Goal: Task Accomplishment & Management: Manage account settings

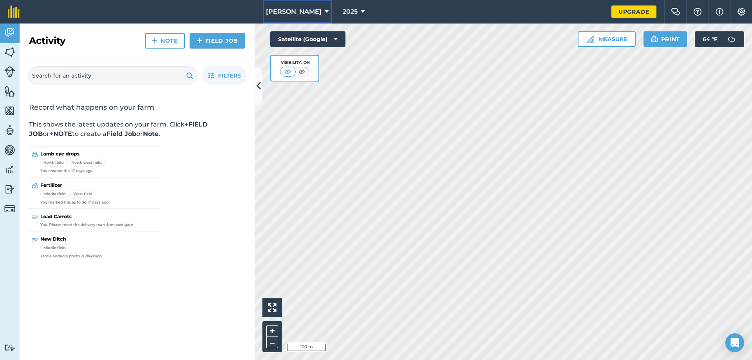
click at [325, 13] on icon at bounding box center [327, 11] width 4 height 9
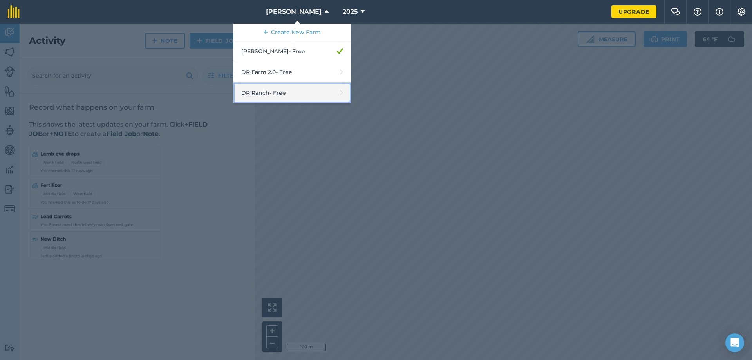
click at [281, 96] on link "DR Ranch - Free" at bounding box center [291, 93] width 117 height 21
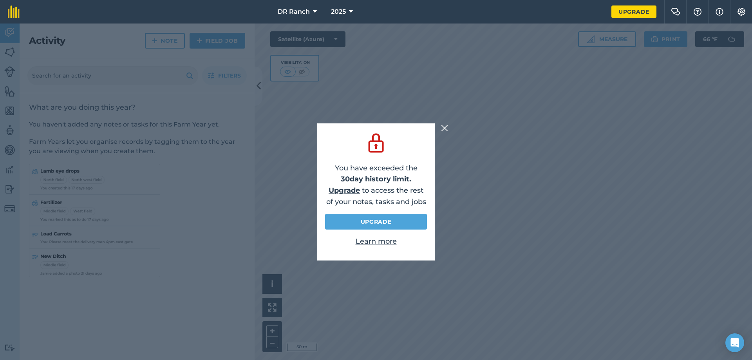
click at [443, 128] on img at bounding box center [444, 127] width 7 height 9
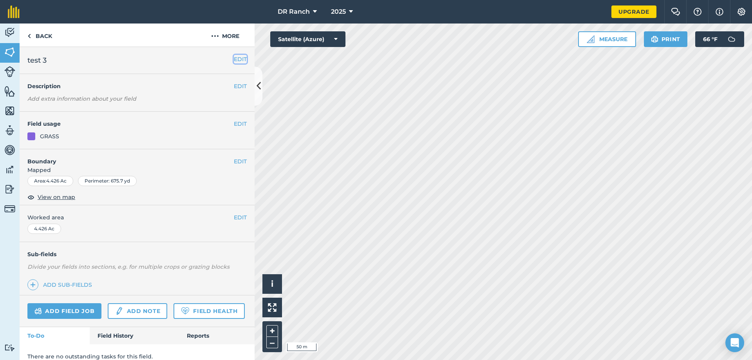
click at [234, 59] on button "EDIT" at bounding box center [240, 59] width 13 height 9
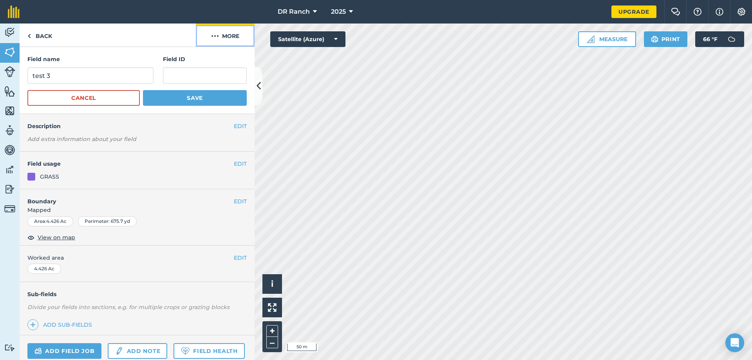
click at [224, 35] on button "More" at bounding box center [225, 34] width 59 height 23
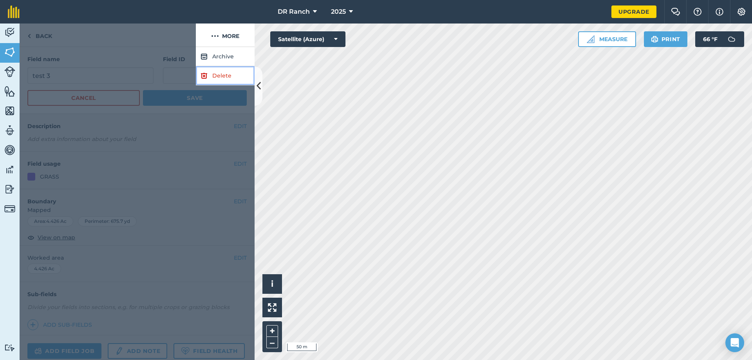
click at [213, 76] on link "Delete" at bounding box center [225, 75] width 59 height 19
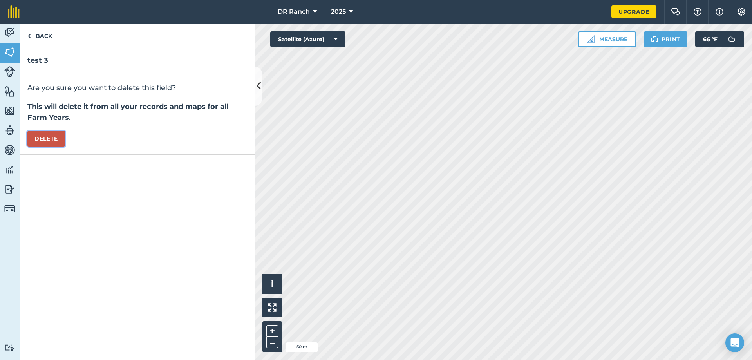
click at [49, 135] on button "Delete" at bounding box center [46, 139] width 38 height 16
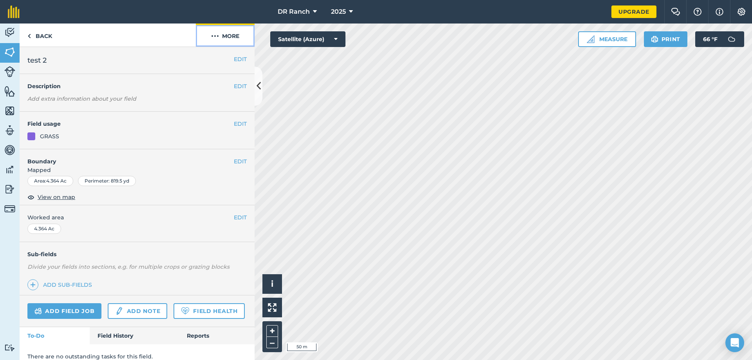
click at [229, 34] on button "More" at bounding box center [225, 34] width 59 height 23
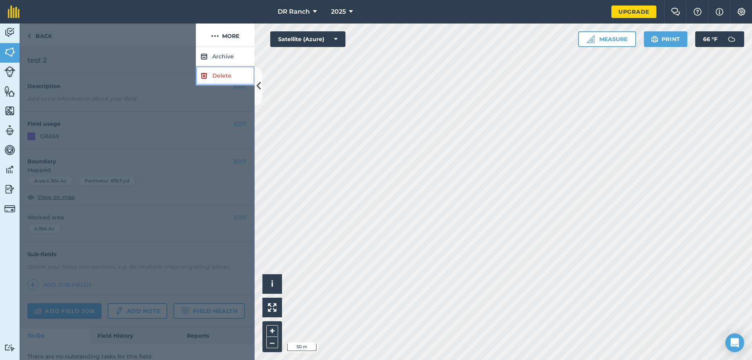
click at [217, 77] on link "Delete" at bounding box center [225, 75] width 59 height 19
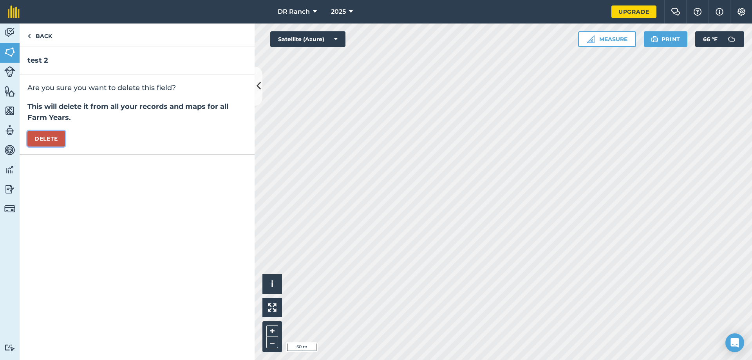
click at [51, 143] on button "Delete" at bounding box center [46, 139] width 38 height 16
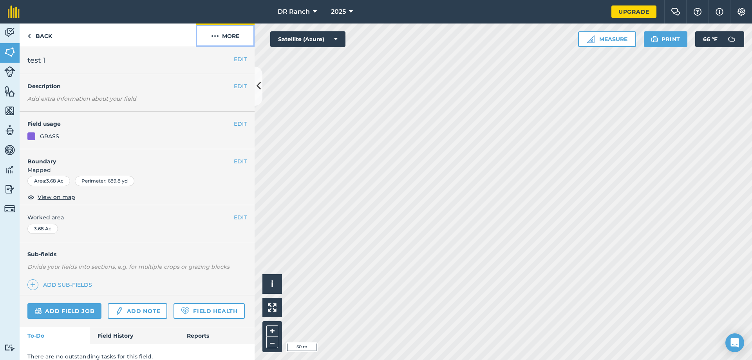
click at [214, 36] on img at bounding box center [215, 35] width 8 height 9
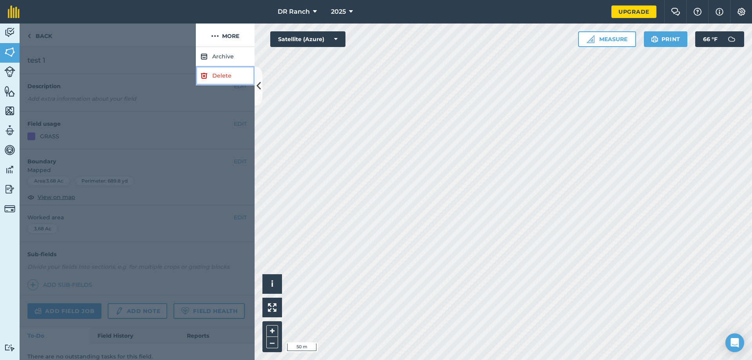
click at [207, 74] on link "Delete" at bounding box center [225, 75] width 59 height 19
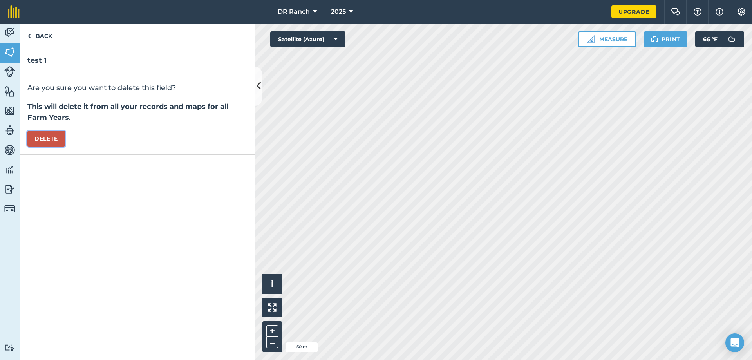
click at [54, 144] on button "Delete" at bounding box center [46, 139] width 38 height 16
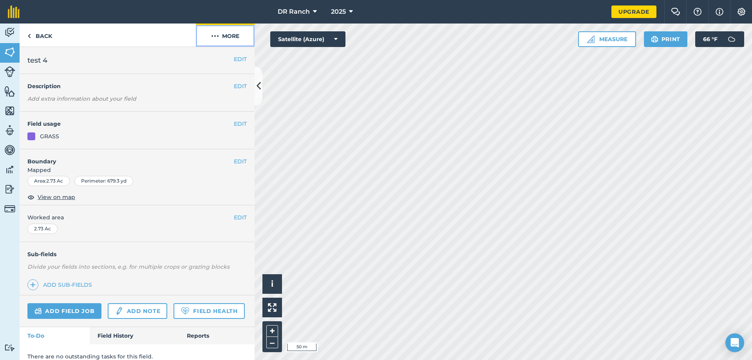
click at [228, 37] on button "More" at bounding box center [225, 34] width 59 height 23
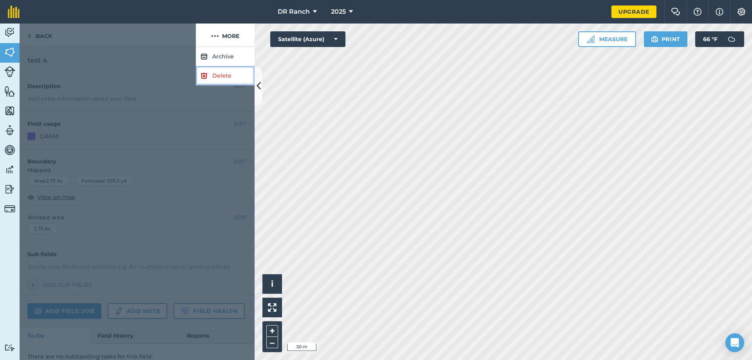
click at [219, 75] on link "Delete" at bounding box center [225, 75] width 59 height 19
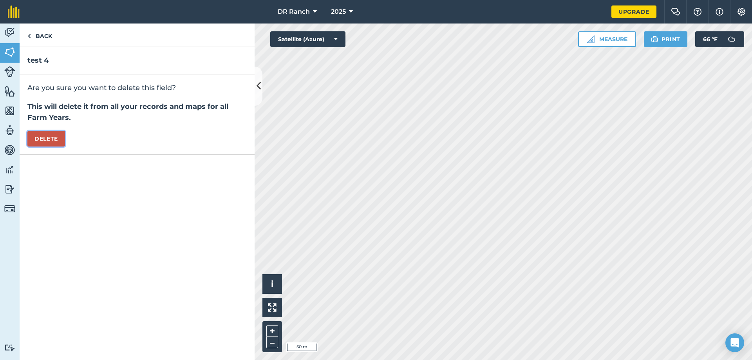
click at [54, 141] on button "Delete" at bounding box center [46, 139] width 38 height 16
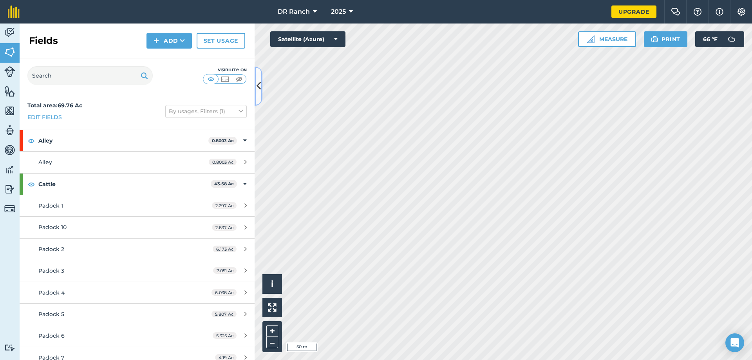
click at [260, 91] on icon at bounding box center [258, 86] width 4 height 14
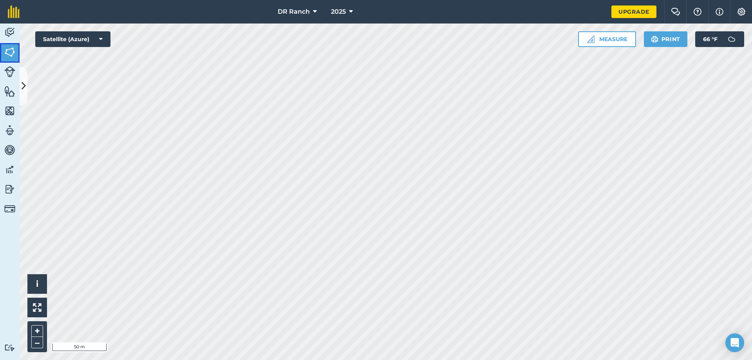
click at [14, 55] on img at bounding box center [9, 52] width 11 height 12
click at [4, 50] on link "Fields" at bounding box center [10, 53] width 20 height 20
click at [23, 81] on icon at bounding box center [24, 86] width 4 height 14
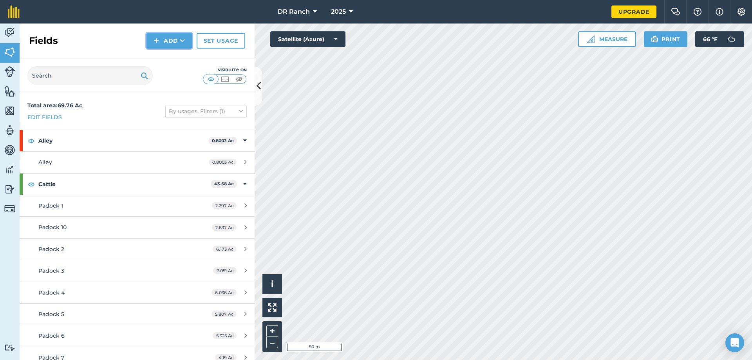
click at [157, 43] on img at bounding box center [155, 40] width 5 height 9
click at [164, 57] on link "Draw" at bounding box center [169, 58] width 43 height 17
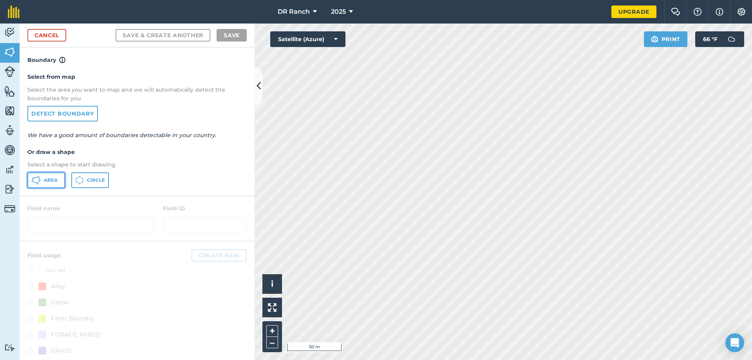
click at [56, 179] on span "Area" at bounding box center [51, 180] width 14 height 6
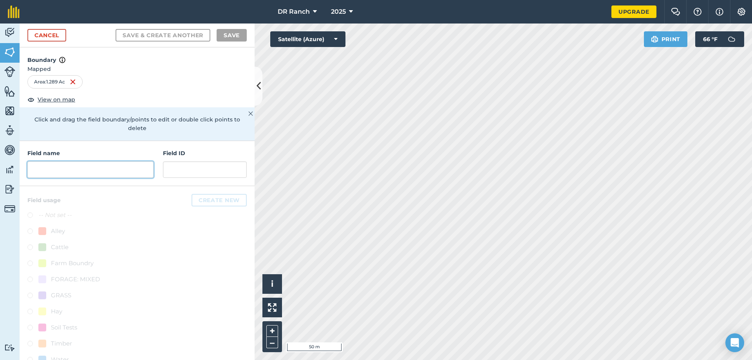
click at [58, 169] on input "text" at bounding box center [90, 169] width 126 height 16
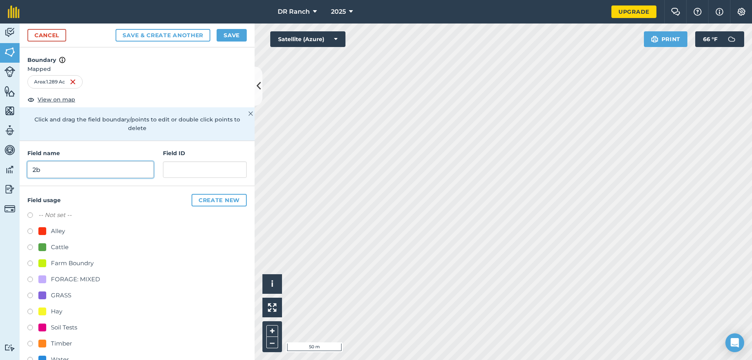
type input "2b"
click at [173, 171] on input "text" at bounding box center [205, 169] width 84 height 16
click at [28, 248] on label at bounding box center [32, 248] width 11 height 8
radio input "true"
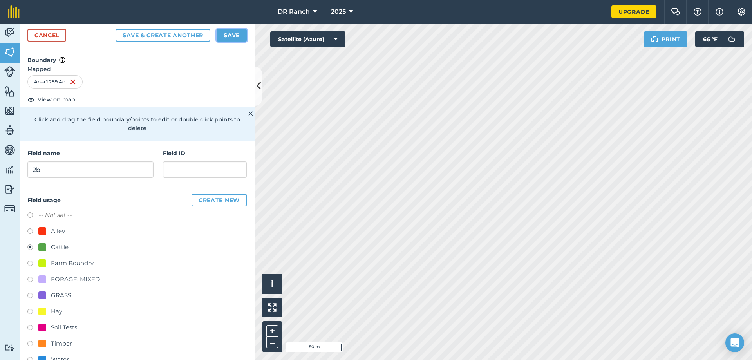
click at [232, 38] on button "Save" at bounding box center [231, 35] width 30 height 13
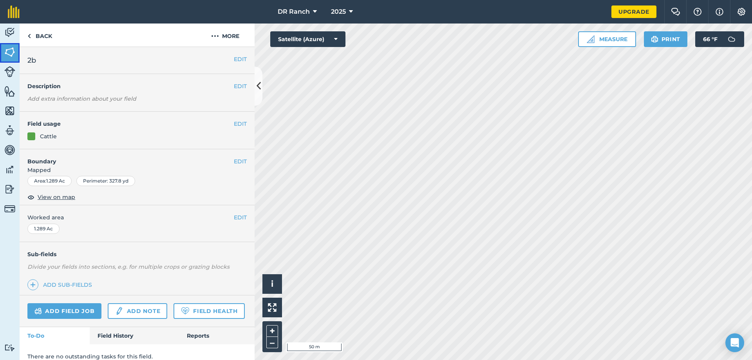
click at [10, 53] on img at bounding box center [9, 52] width 11 height 12
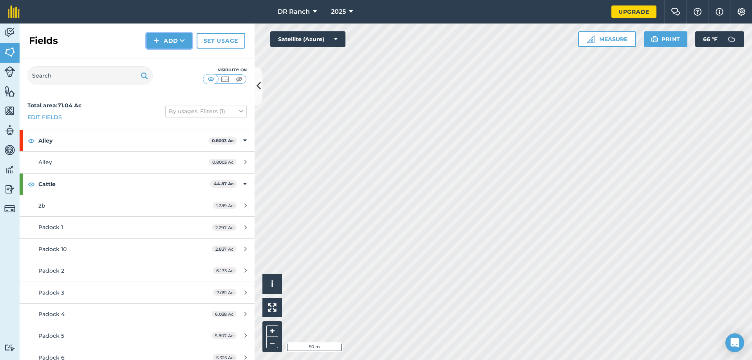
click at [168, 46] on button "Add" at bounding box center [168, 41] width 45 height 16
click at [167, 57] on link "Draw" at bounding box center [169, 58] width 43 height 17
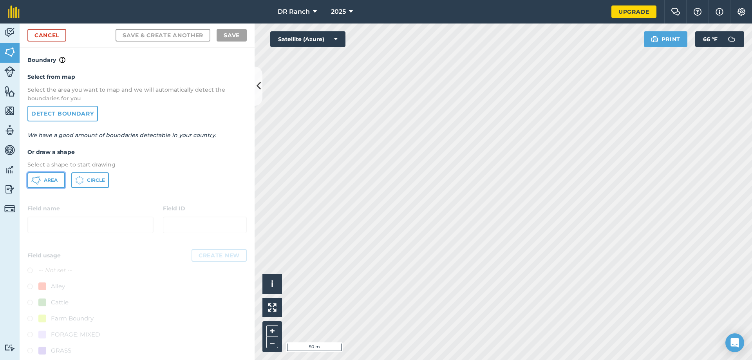
click at [43, 177] on button "Area" at bounding box center [46, 180] width 38 height 16
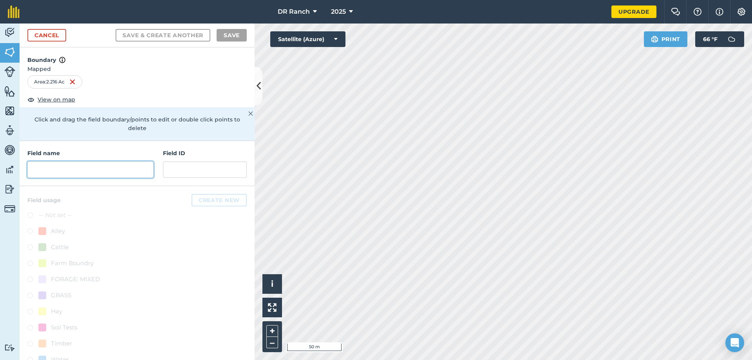
click at [111, 171] on input "text" at bounding box center [90, 169] width 126 height 16
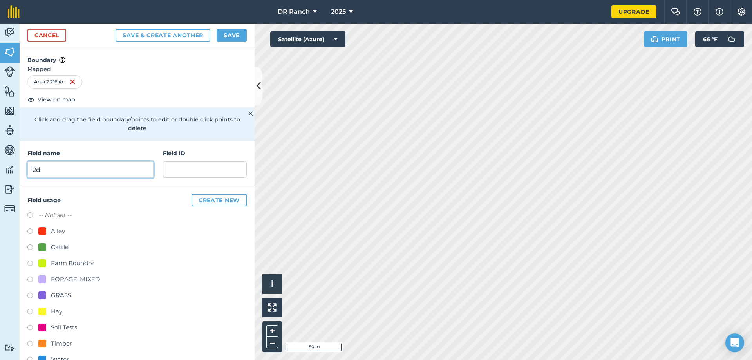
type input "2d"
click at [29, 246] on label at bounding box center [32, 248] width 11 height 8
radio input "true"
click at [221, 33] on button "Save" at bounding box center [231, 35] width 30 height 13
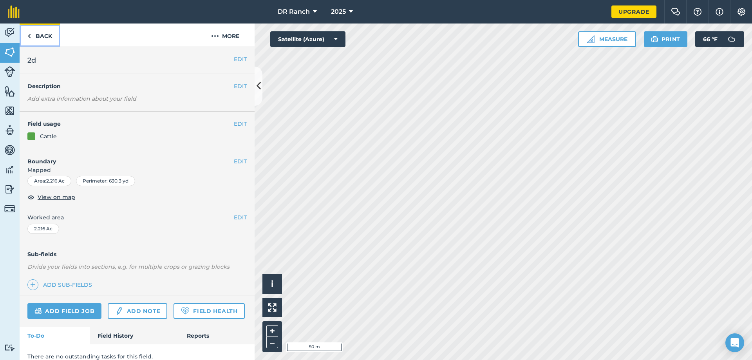
click at [40, 38] on link "Back" at bounding box center [40, 34] width 40 height 23
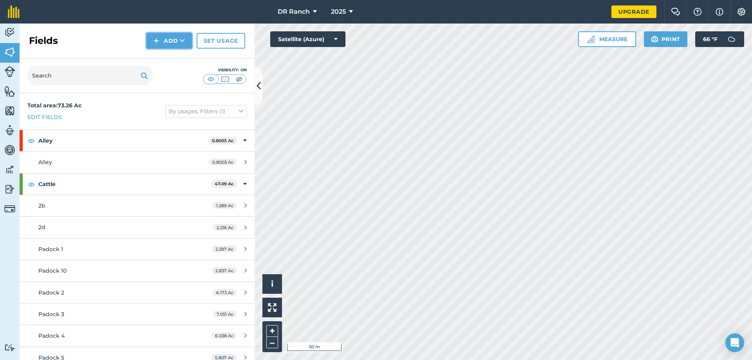
click at [177, 41] on button "Add" at bounding box center [168, 41] width 45 height 16
click at [162, 60] on link "Draw" at bounding box center [169, 58] width 43 height 17
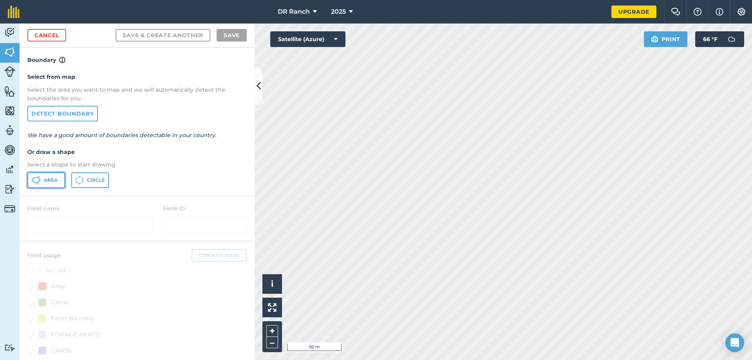
click at [31, 180] on button "Area" at bounding box center [46, 180] width 38 height 16
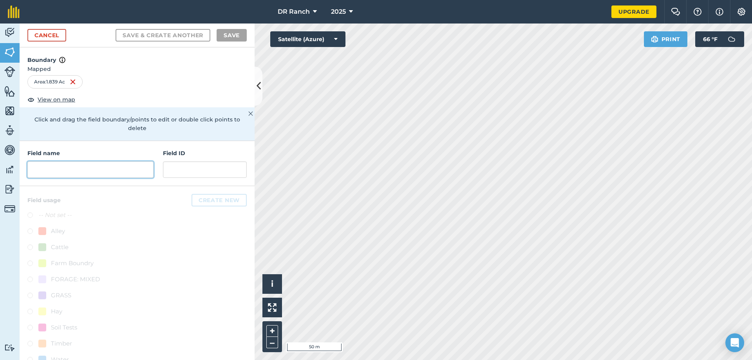
click at [98, 172] on input "text" at bounding box center [90, 169] width 126 height 16
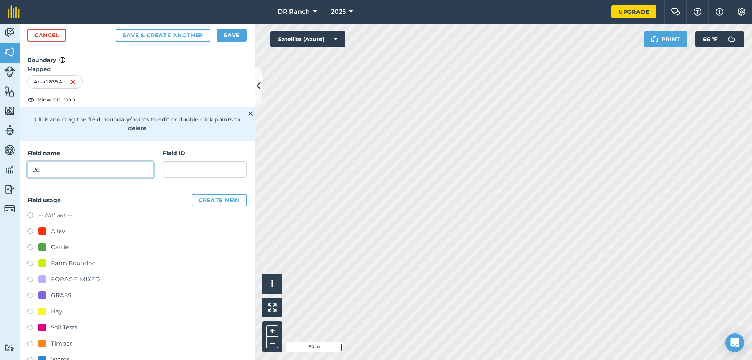
type input "2c"
click at [30, 247] on label at bounding box center [32, 248] width 11 height 8
radio input "true"
click at [225, 38] on button "Save" at bounding box center [231, 35] width 30 height 13
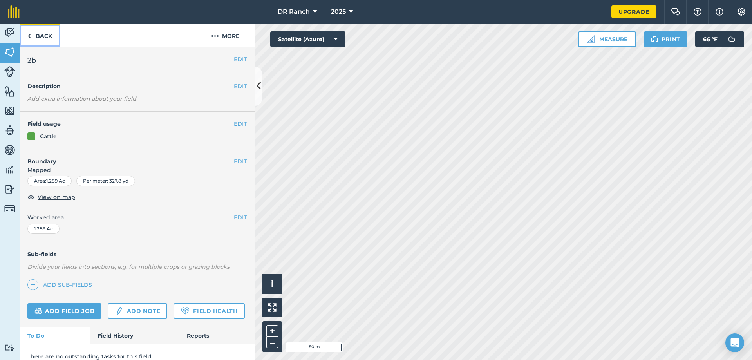
click at [47, 34] on link "Back" at bounding box center [40, 34] width 40 height 23
click at [33, 41] on link "Back" at bounding box center [40, 34] width 40 height 23
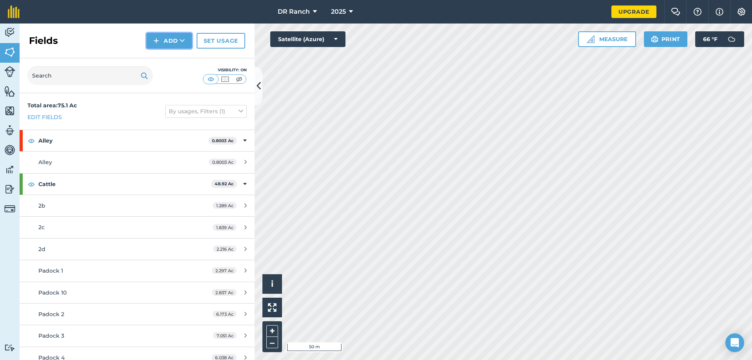
click at [167, 42] on button "Add" at bounding box center [168, 41] width 45 height 16
click at [171, 58] on link "Draw" at bounding box center [169, 58] width 43 height 17
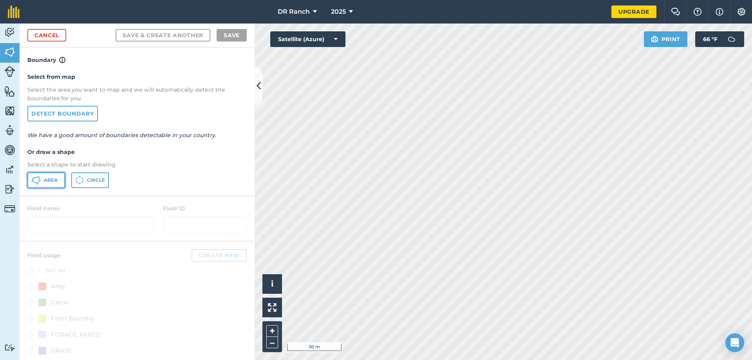
click at [52, 182] on span "Area" at bounding box center [51, 180] width 14 height 6
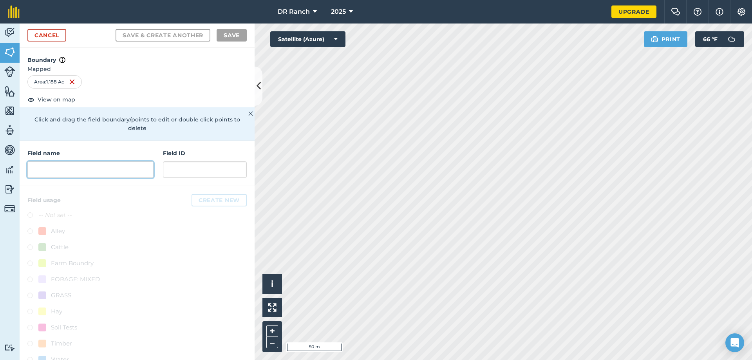
click at [49, 169] on input "text" at bounding box center [90, 169] width 126 height 16
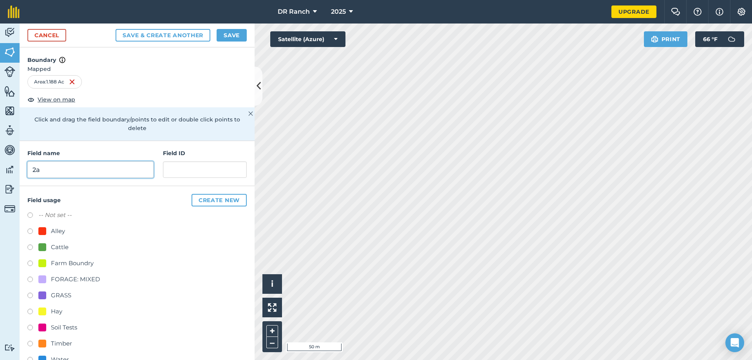
type input "2a"
click at [31, 249] on label at bounding box center [32, 248] width 11 height 8
radio input "true"
click at [233, 38] on button "Save" at bounding box center [231, 35] width 30 height 13
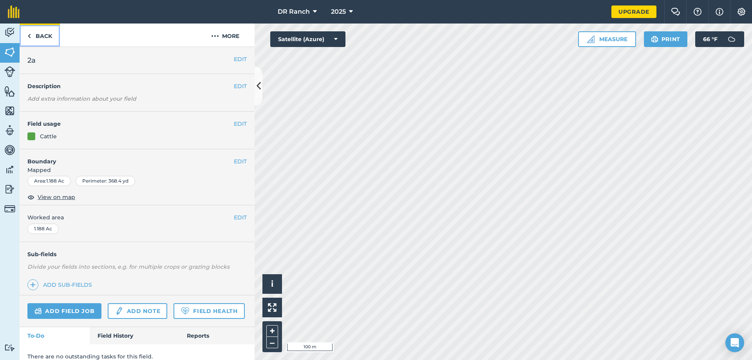
click at [27, 38] on img at bounding box center [29, 35] width 4 height 9
click at [234, 60] on button "EDIT" at bounding box center [240, 59] width 13 height 9
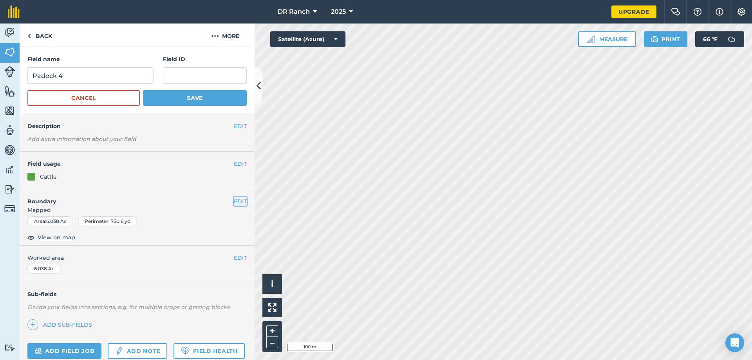
click at [236, 202] on button "EDIT" at bounding box center [240, 201] width 13 height 9
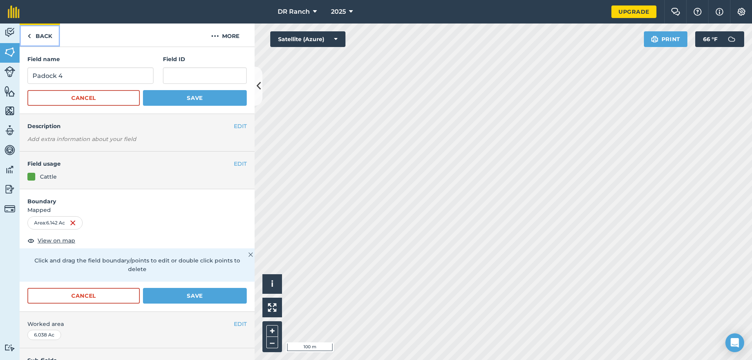
click at [44, 39] on link "Back" at bounding box center [40, 34] width 40 height 23
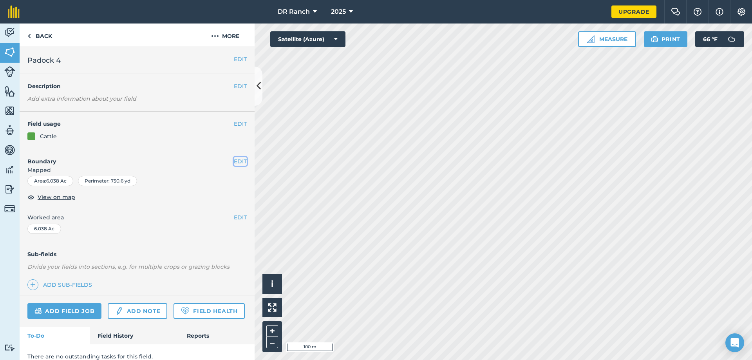
click at [234, 159] on button "EDIT" at bounding box center [240, 161] width 13 height 9
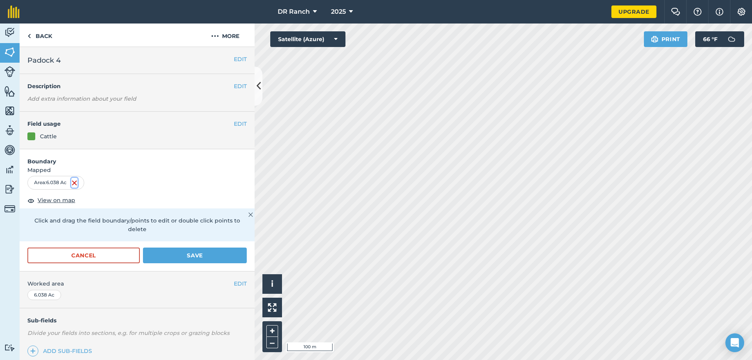
click at [77, 184] on img at bounding box center [74, 182] width 6 height 9
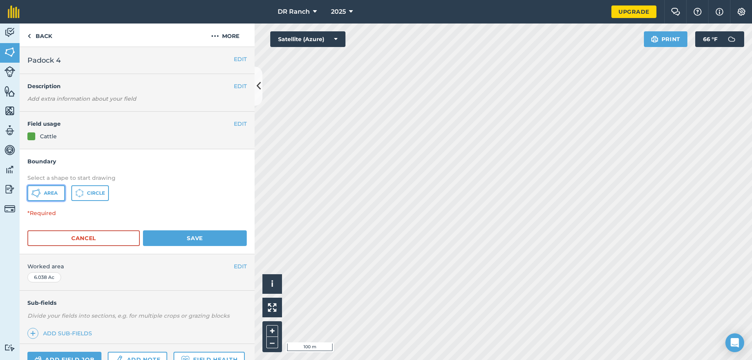
click at [39, 191] on icon at bounding box center [38, 191] width 1 height 2
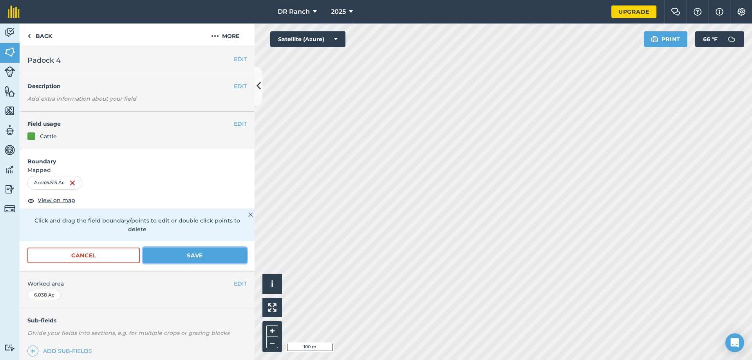
click at [169, 258] on button "Save" at bounding box center [195, 255] width 104 height 16
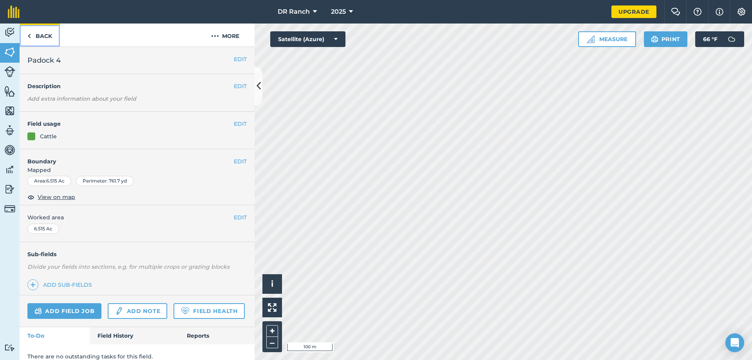
click at [42, 37] on link "Back" at bounding box center [40, 34] width 40 height 23
click at [37, 37] on link "Back" at bounding box center [40, 34] width 40 height 23
click at [234, 159] on button "EDIT" at bounding box center [240, 161] width 13 height 9
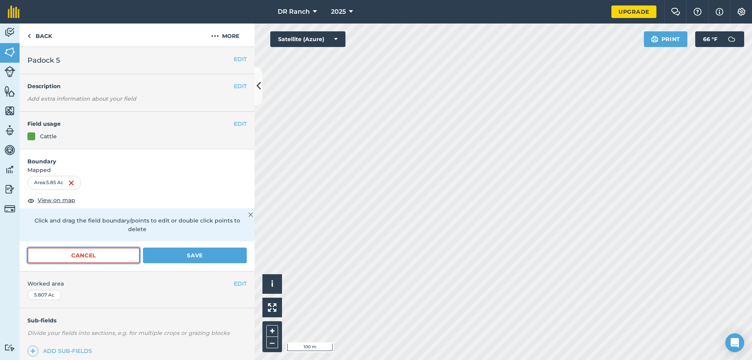
click at [96, 255] on button "Cancel" at bounding box center [83, 255] width 112 height 16
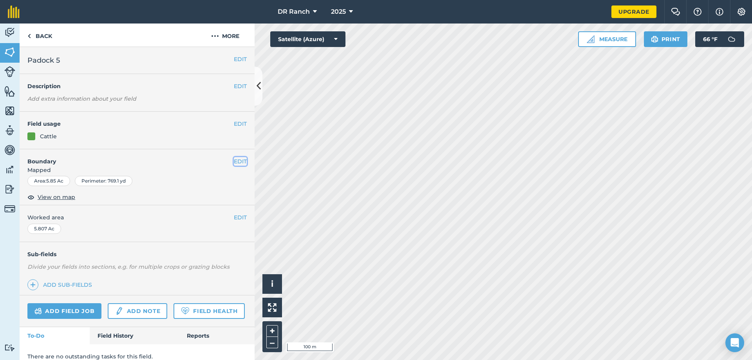
click at [235, 161] on button "EDIT" at bounding box center [240, 161] width 13 height 9
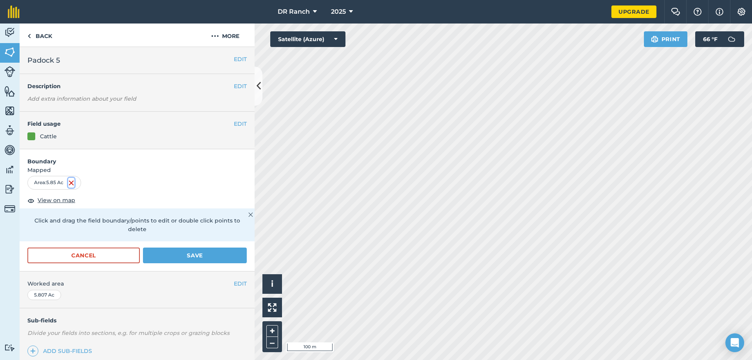
click at [72, 184] on img at bounding box center [71, 182] width 6 height 9
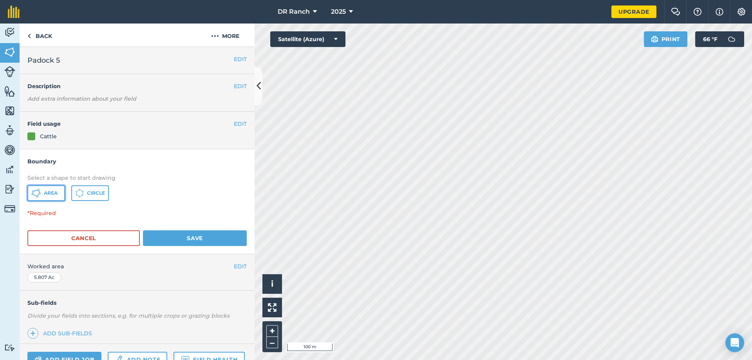
click at [59, 195] on button "Area" at bounding box center [46, 193] width 38 height 16
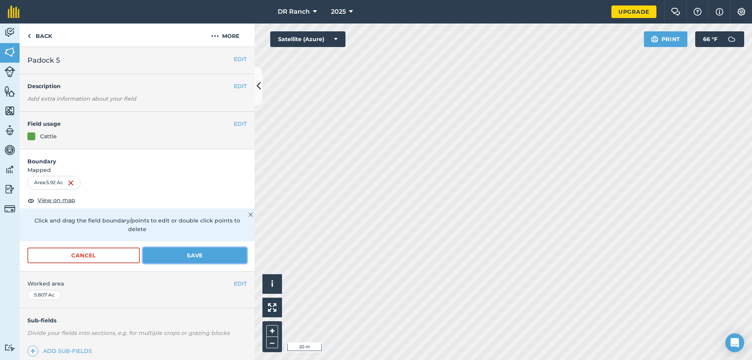
click at [188, 256] on button "Save" at bounding box center [195, 255] width 104 height 16
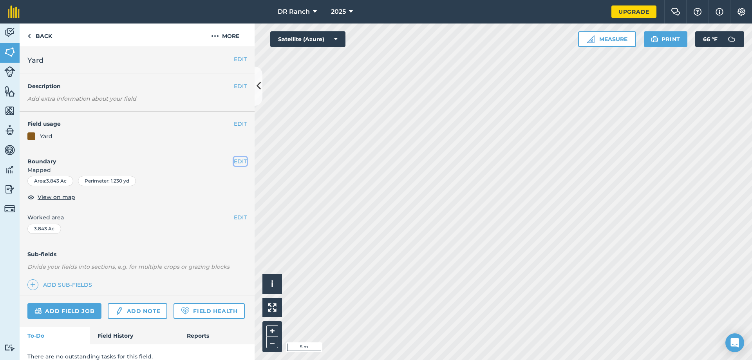
click at [234, 161] on button "EDIT" at bounding box center [240, 161] width 13 height 9
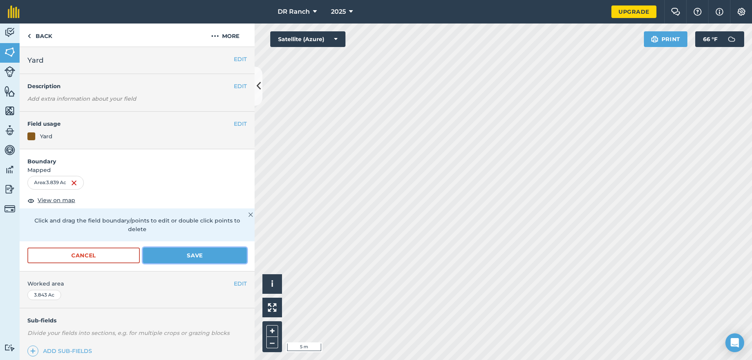
click at [194, 252] on button "Save" at bounding box center [195, 255] width 104 height 16
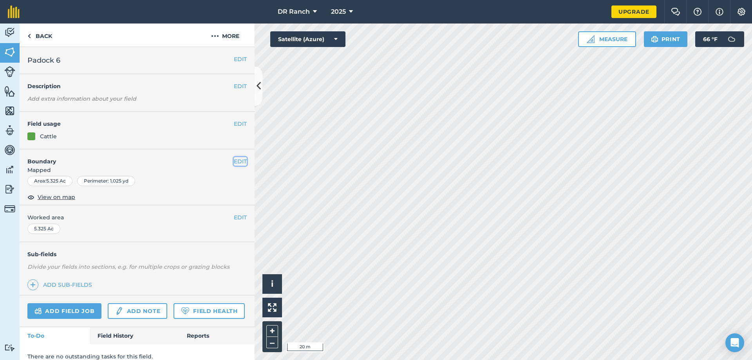
click at [234, 160] on button "EDIT" at bounding box center [240, 161] width 13 height 9
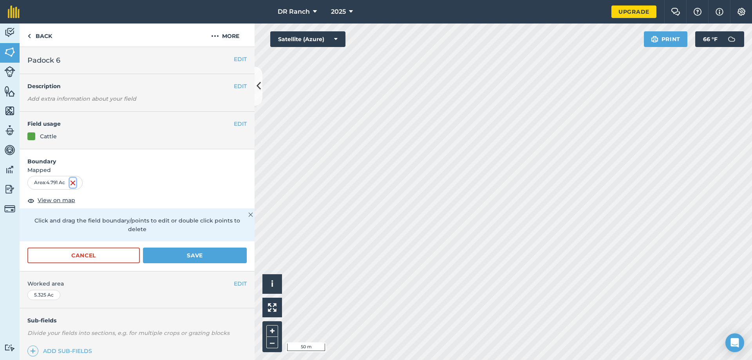
click at [73, 184] on img at bounding box center [73, 182] width 6 height 9
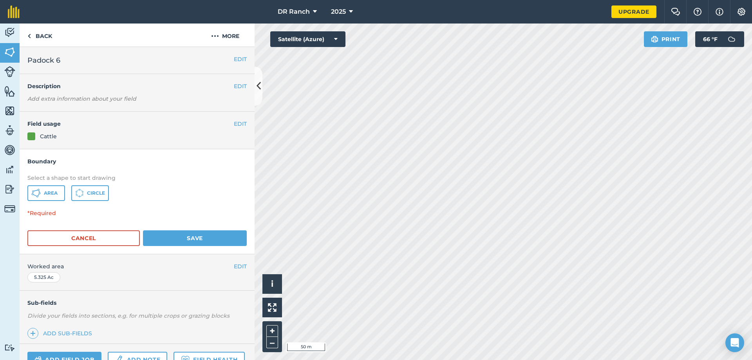
scroll to position [39, 0]
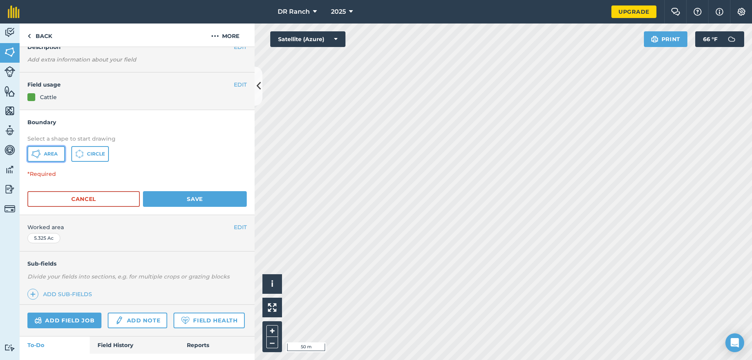
click at [50, 154] on span "Area" at bounding box center [51, 154] width 14 height 6
click at [86, 195] on button "Cancel" at bounding box center [83, 199] width 112 height 16
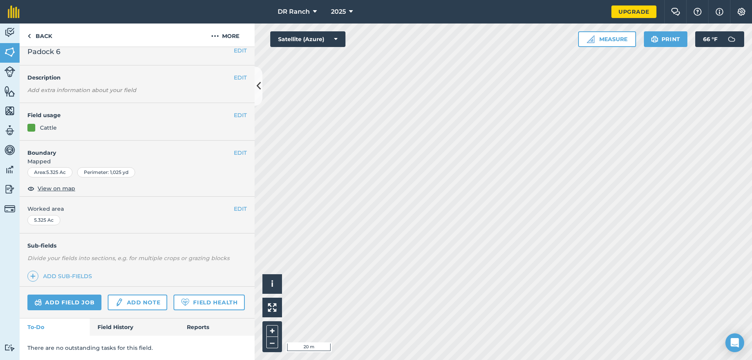
scroll to position [31, 0]
click at [234, 148] on button "EDIT" at bounding box center [240, 152] width 13 height 9
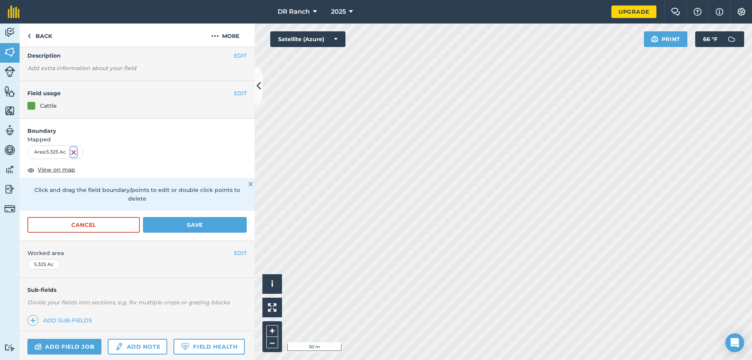
click at [76, 150] on img at bounding box center [73, 152] width 6 height 9
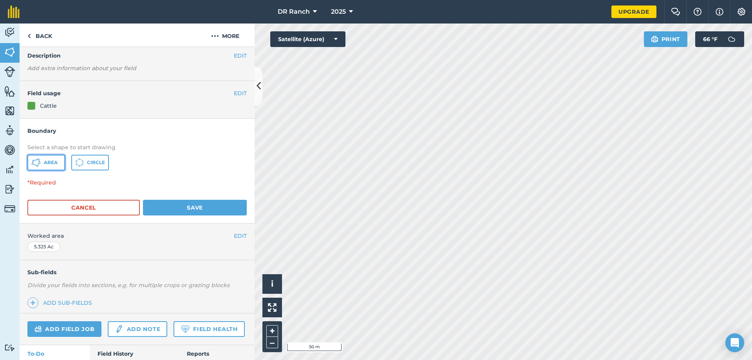
click at [50, 161] on span "Area" at bounding box center [51, 162] width 14 height 6
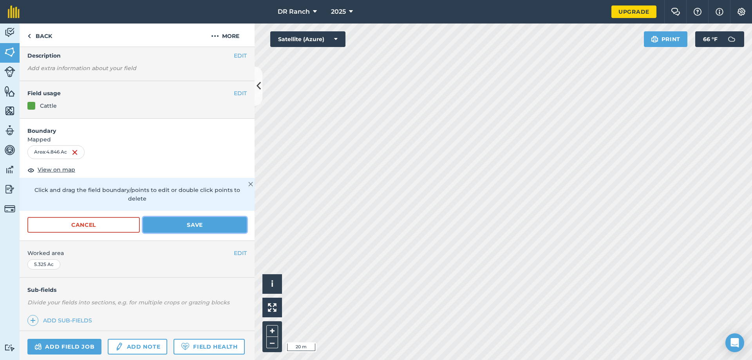
click at [177, 225] on button "Save" at bounding box center [195, 225] width 104 height 16
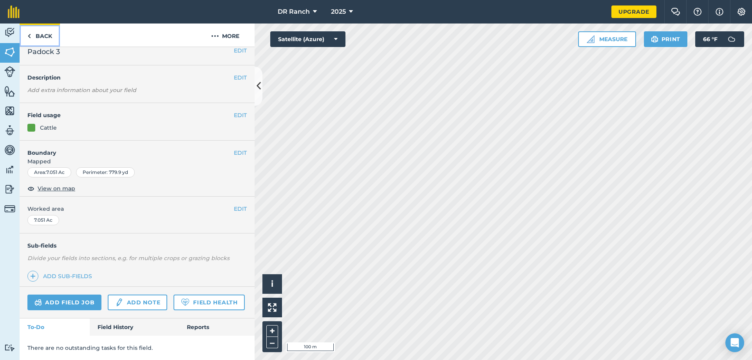
click at [41, 38] on link "Back" at bounding box center [40, 34] width 40 height 23
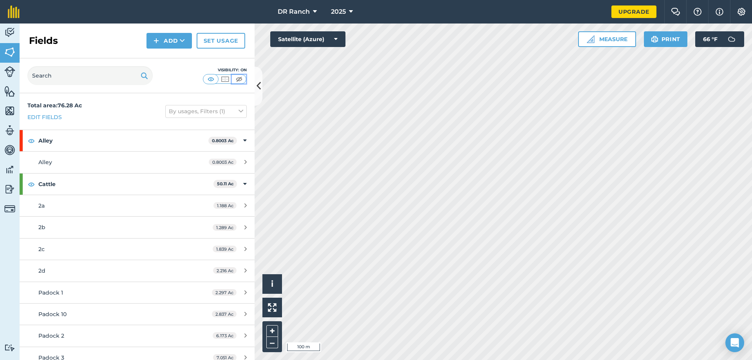
click at [238, 80] on img at bounding box center [239, 79] width 10 height 8
click at [223, 79] on img at bounding box center [225, 79] width 10 height 8
click at [211, 81] on img at bounding box center [211, 79] width 10 height 8
click at [223, 80] on img at bounding box center [225, 79] width 10 height 8
